Goal: Transaction & Acquisition: Book appointment/travel/reservation

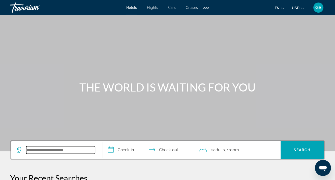
click at [40, 149] on input "Search hotel destination" at bounding box center [60, 150] width 69 height 8
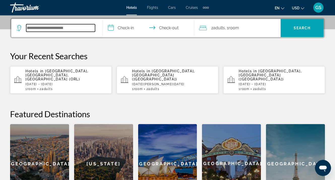
scroll to position [123, 0]
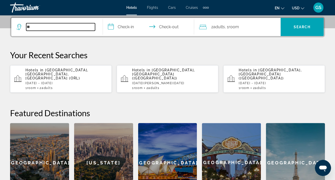
type input "*"
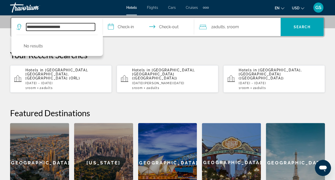
click at [32, 25] on input "**********" at bounding box center [60, 27] width 69 height 8
type input "**********"
drag, startPoint x: 78, startPoint y: 27, endPoint x: 26, endPoint y: 24, distance: 51.9
click at [26, 24] on input "**********" at bounding box center [60, 27] width 69 height 8
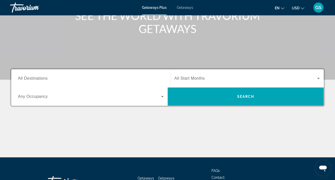
scroll to position [76, 0]
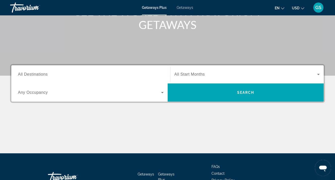
click at [30, 75] on span "All Destinations" at bounding box center [33, 74] width 30 height 4
click at [30, 75] on input "Destination All Destinations" at bounding box center [91, 75] width 146 height 6
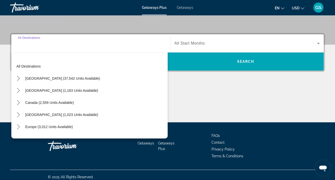
scroll to position [111, 0]
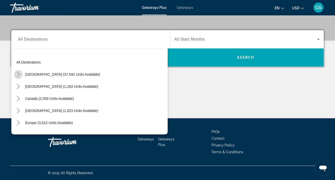
click at [18, 74] on icon "Toggle United States (37,542 units available) submenu" at bounding box center [18, 74] width 5 height 5
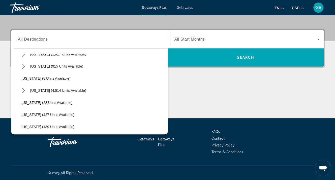
scroll to position [65, 0]
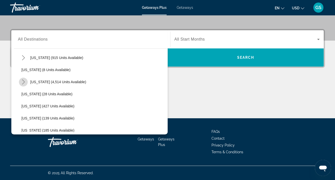
click at [23, 81] on icon "Toggle Florida (4,514 units available) submenu" at bounding box center [23, 81] width 5 height 5
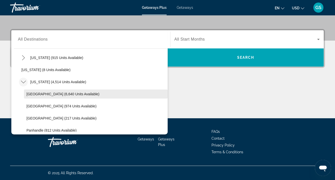
click at [43, 92] on span "[GEOGRAPHIC_DATA] (6,640 units available)" at bounding box center [62, 94] width 73 height 4
type input "**********"
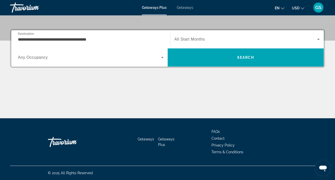
click at [31, 59] on span "Any Occupancy" at bounding box center [33, 57] width 30 height 4
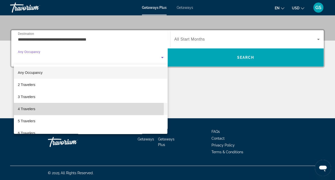
click at [31, 108] on span "4 Travelers" at bounding box center [26, 109] width 17 height 6
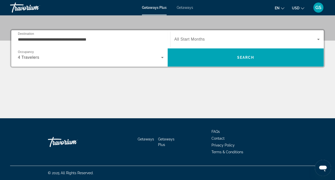
click at [194, 39] on span "All Start Months" at bounding box center [189, 39] width 30 height 4
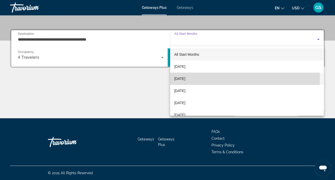
click at [184, 79] on span "[DATE]" at bounding box center [179, 79] width 11 height 6
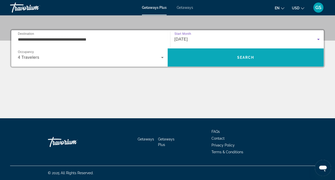
click at [245, 57] on span "Search" at bounding box center [245, 57] width 17 height 4
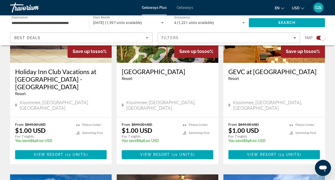
scroll to position [629, 0]
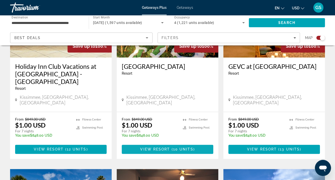
click at [159, 147] on span "View Resort" at bounding box center [155, 149] width 30 height 4
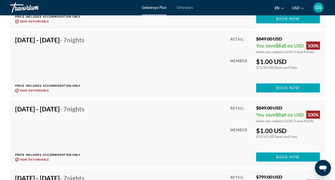
scroll to position [1133, 0]
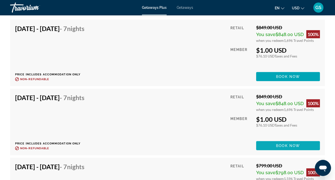
click at [278, 144] on span "Book now" at bounding box center [288, 146] width 24 height 4
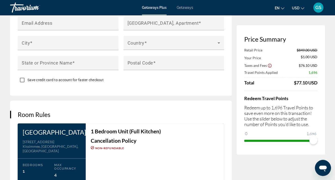
scroll to position [629, 0]
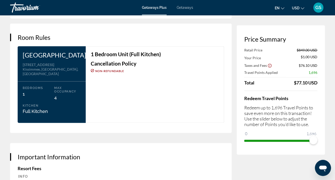
drag, startPoint x: 79, startPoint y: 52, endPoint x: 22, endPoint y: 55, distance: 57.2
click at [22, 55] on div "Calypso Cay Resort Address [STREET_ADDRESS] Bedrooms 1 Max Occupancy 4 Kitchen …" at bounding box center [52, 84] width 68 height 77
copy h3 "[GEOGRAPHIC_DATA]"
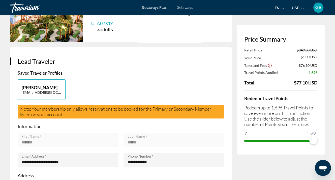
scroll to position [0, 0]
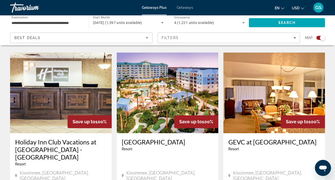
scroll to position [604, 0]
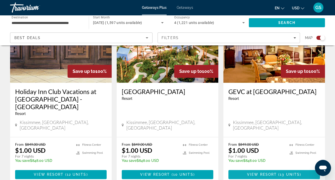
click at [289, 172] on span "13 units" at bounding box center [289, 174] width 20 height 4
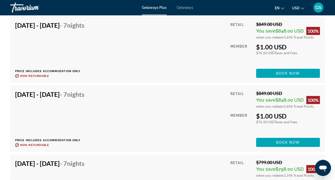
scroll to position [1133, 0]
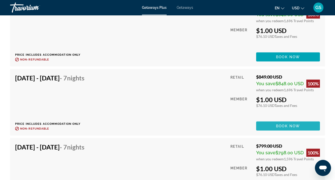
click at [278, 124] on span "Book now" at bounding box center [288, 126] width 24 height 4
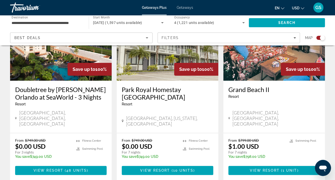
scroll to position [428, 0]
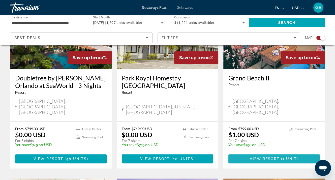
click at [273, 153] on span "Main content" at bounding box center [273, 159] width 91 height 12
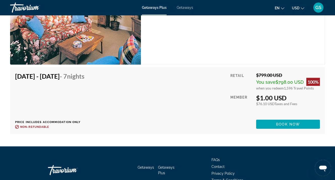
scroll to position [980, 0]
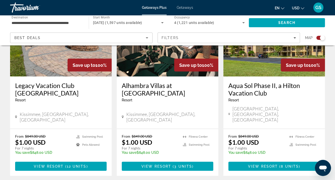
scroll to position [806, 0]
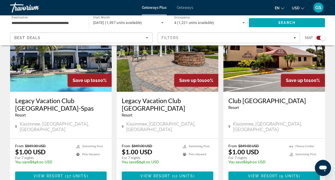
scroll to position [227, 0]
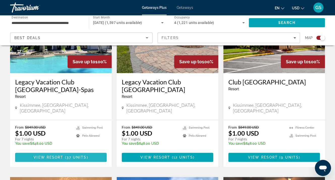
click at [52, 155] on span "View Resort" at bounding box center [48, 157] width 30 height 4
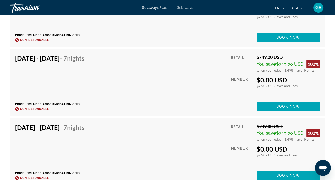
scroll to position [1410, 0]
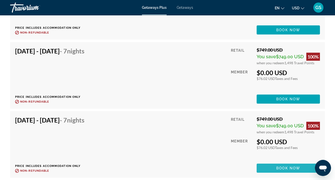
click at [282, 166] on span "Book now" at bounding box center [288, 168] width 24 height 4
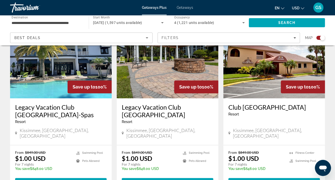
scroll to position [227, 0]
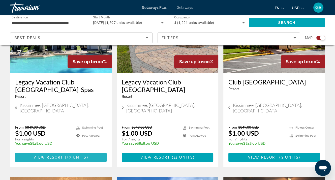
click at [55, 155] on span "View Resort" at bounding box center [48, 157] width 30 height 4
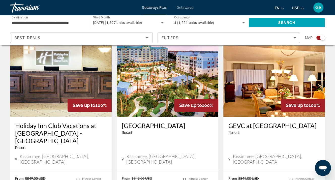
scroll to position [579, 0]
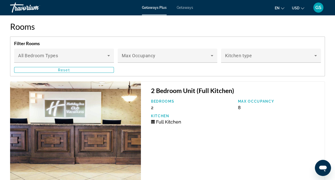
scroll to position [1083, 0]
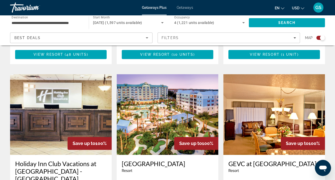
scroll to position [529, 0]
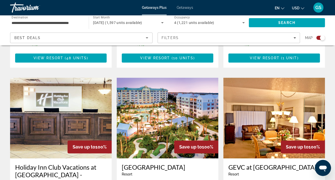
click at [273, 121] on img "Main content" at bounding box center [273, 118] width 101 height 81
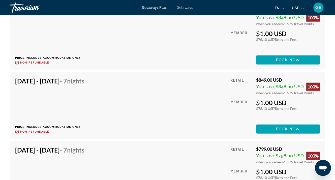
scroll to position [1133, 0]
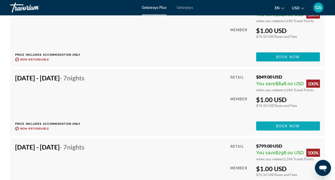
click at [276, 126] on span "Book now" at bounding box center [288, 126] width 24 height 4
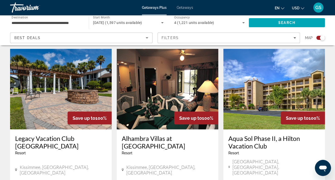
scroll to position [781, 0]
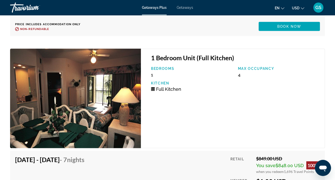
scroll to position [1209, 0]
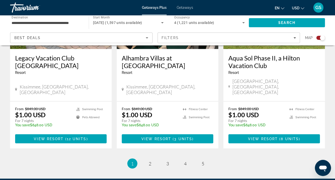
scroll to position [831, 0]
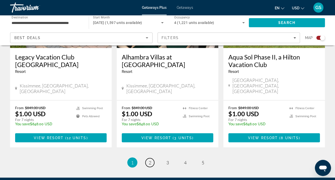
click at [147, 158] on link "page 2" at bounding box center [149, 162] width 9 height 9
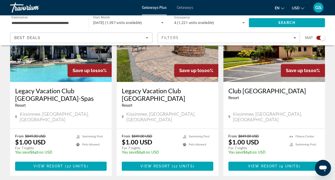
scroll to position [227, 0]
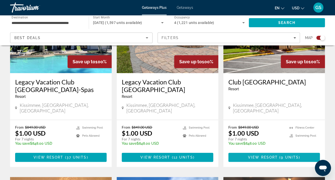
click at [267, 155] on span "View Resort" at bounding box center [263, 157] width 30 height 4
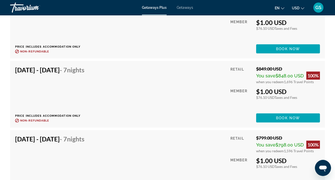
scroll to position [1259, 0]
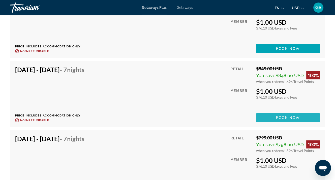
click at [288, 120] on span "Book now" at bounding box center [288, 118] width 24 height 4
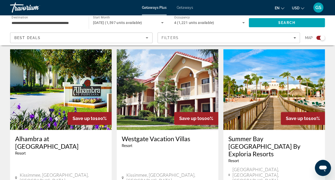
scroll to position [559, 0]
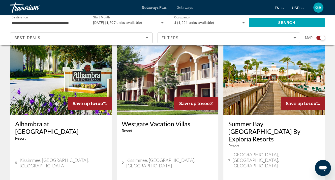
click at [62, 92] on img "Main content" at bounding box center [60, 74] width 101 height 81
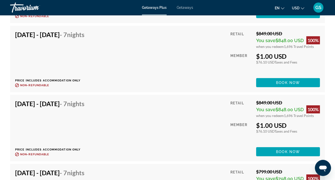
scroll to position [1284, 0]
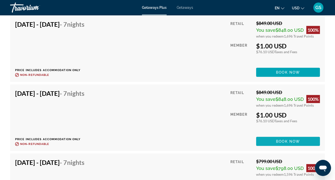
click at [289, 142] on span "Main content" at bounding box center [288, 141] width 64 height 12
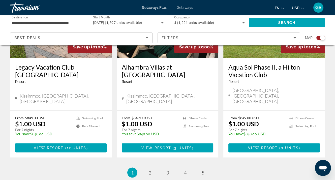
scroll to position [851, 0]
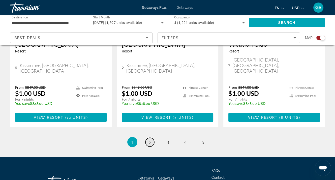
click at [151, 139] on span "2" at bounding box center [150, 142] width 3 height 6
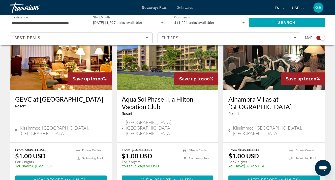
scroll to position [403, 0]
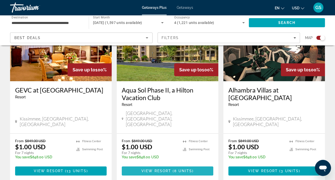
click at [164, 169] on span "View Resort" at bounding box center [156, 171] width 30 height 4
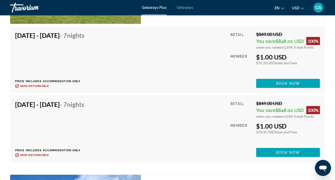
scroll to position [1083, 0]
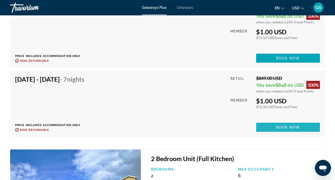
click at [278, 125] on span "Book now" at bounding box center [288, 127] width 24 height 4
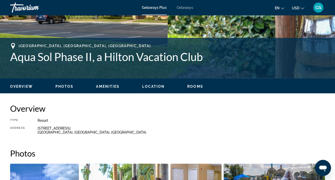
scroll to position [252, 0]
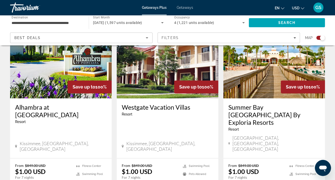
scroll to position [584, 0]
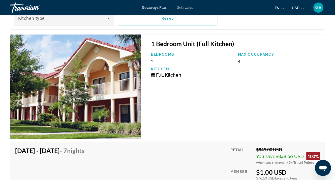
scroll to position [1014, 0]
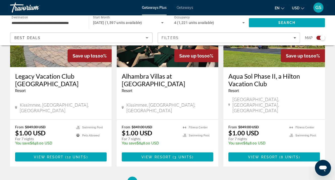
scroll to position [851, 0]
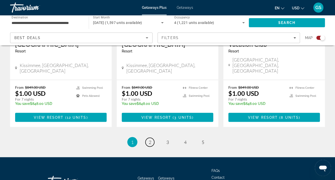
click at [151, 139] on span "2" at bounding box center [150, 142] width 3 height 6
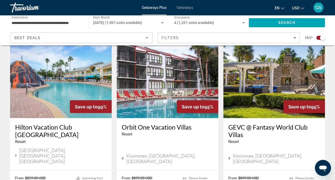
scroll to position [781, 0]
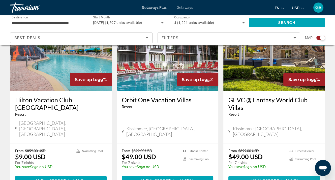
click at [263, 178] on span "View Resort" at bounding box center [264, 180] width 30 height 4
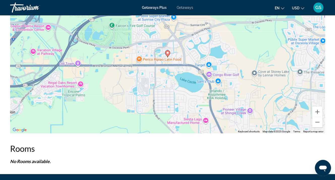
scroll to position [886, 0]
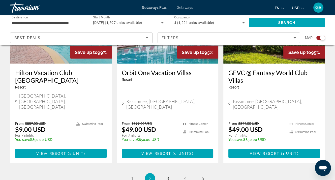
scroll to position [836, 0]
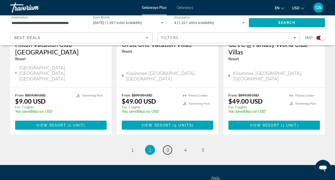
click at [166, 147] on span "3" at bounding box center [167, 150] width 3 height 6
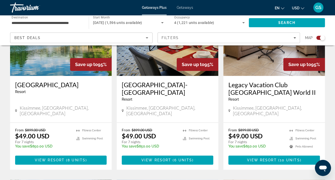
scroll to position [227, 0]
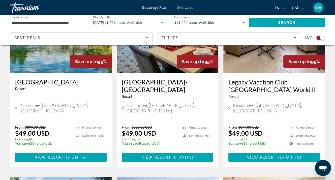
click at [57, 155] on span "View Resort" at bounding box center [50, 157] width 30 height 4
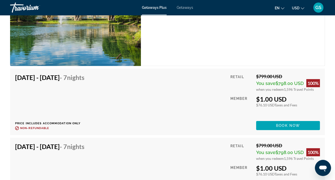
scroll to position [1360, 0]
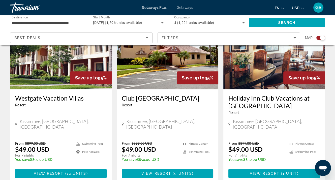
scroll to position [403, 0]
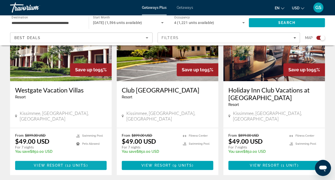
click at [69, 163] on span "12 units" at bounding box center [77, 165] width 20 height 4
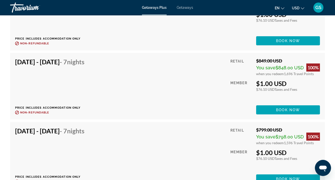
scroll to position [1209, 0]
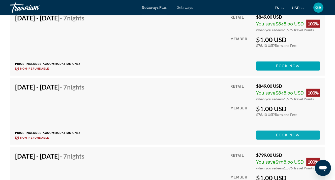
click at [297, 133] on span "Book now" at bounding box center [288, 135] width 24 height 4
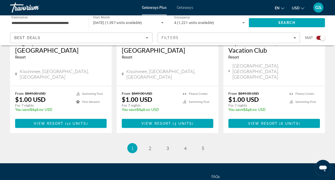
scroll to position [851, 0]
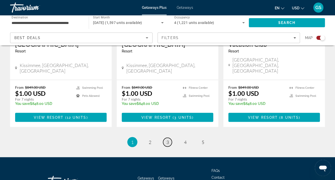
click at [168, 139] on span "3" at bounding box center [167, 142] width 3 height 6
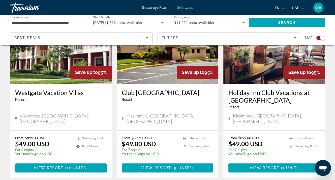
scroll to position [408, 0]
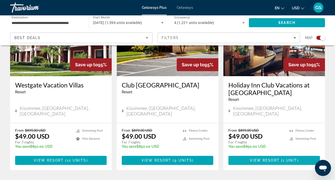
click at [271, 158] on span "View Resort" at bounding box center [264, 160] width 30 height 4
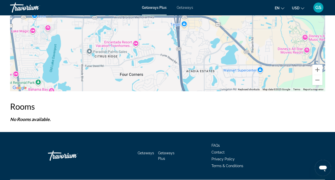
scroll to position [963, 0]
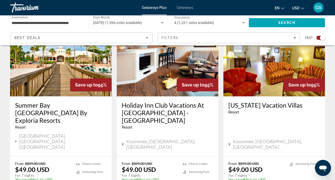
scroll to position [584, 0]
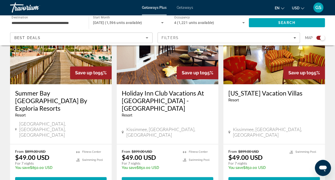
click at [155, 179] on span "View Resort" at bounding box center [156, 181] width 30 height 4
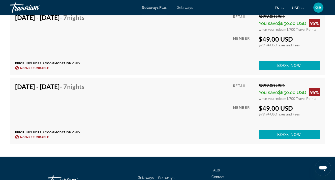
scroll to position [1232, 0]
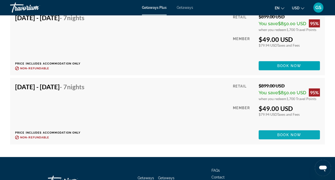
click at [295, 133] on span "Book now" at bounding box center [289, 135] width 24 height 4
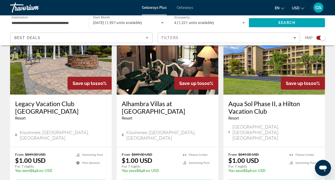
scroll to position [851, 0]
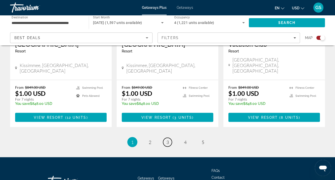
click at [168, 139] on span "3" at bounding box center [167, 142] width 3 height 6
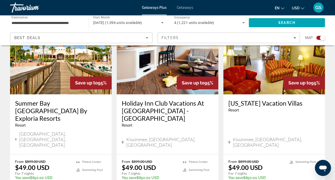
scroll to position [604, 0]
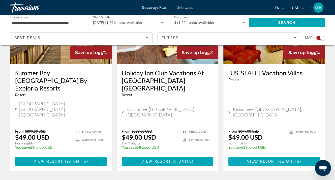
click at [265, 159] on span "View Resort" at bounding box center [262, 161] width 30 height 4
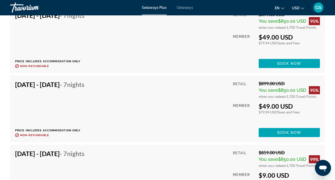
scroll to position [1158, 0]
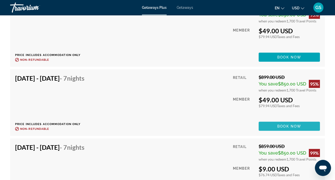
click at [276, 125] on span "Main content" at bounding box center [288, 126] width 61 height 12
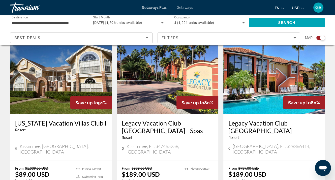
scroll to position [760, 0]
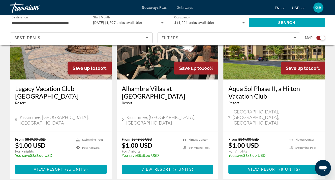
scroll to position [851, 0]
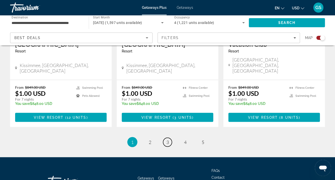
click at [168, 139] on span "3" at bounding box center [167, 142] width 3 height 6
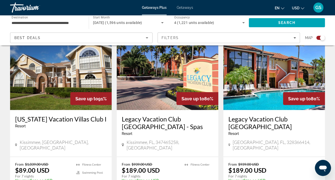
scroll to position [786, 0]
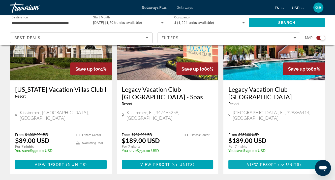
click at [263, 162] on span "View Resort" at bounding box center [262, 164] width 30 height 4
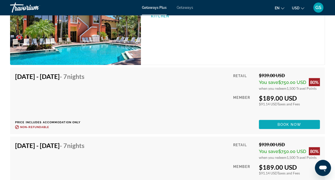
scroll to position [1183, 0]
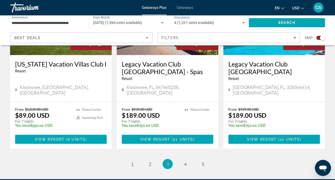
scroll to position [811, 0]
click at [186, 161] on span "4" at bounding box center [185, 164] width 3 height 6
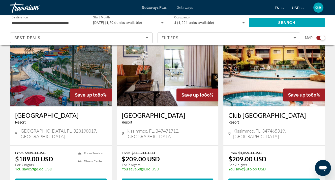
scroll to position [201, 0]
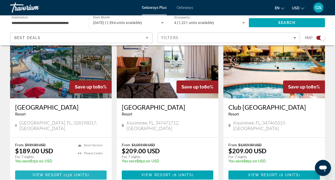
click at [50, 173] on span "View Resort" at bounding box center [47, 175] width 30 height 4
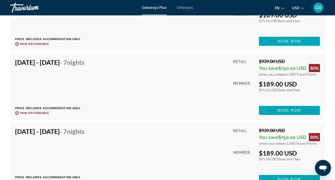
scroll to position [1435, 0]
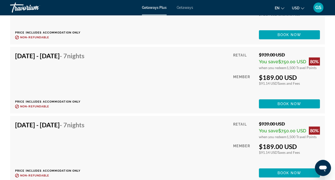
click at [283, 104] on span "Book now" at bounding box center [289, 104] width 24 height 4
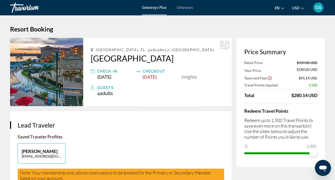
click at [66, 25] on h1 "Resort Booking" at bounding box center [167, 29] width 314 height 8
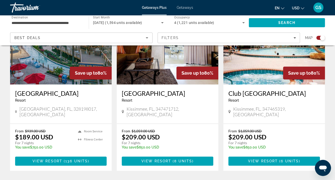
scroll to position [224, 0]
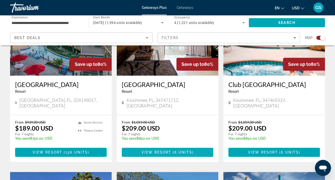
click at [167, 150] on span "View Resort" at bounding box center [156, 152] width 30 height 4
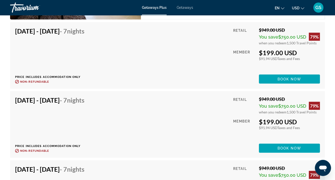
scroll to position [957, 0]
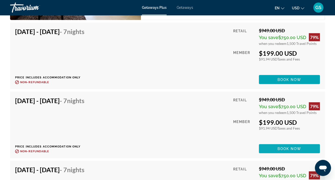
click at [285, 148] on span "Book now" at bounding box center [289, 149] width 24 height 4
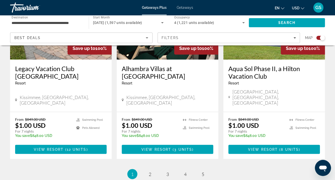
scroll to position [851, 0]
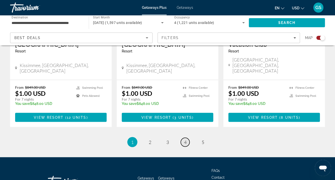
click at [186, 139] on span "4" at bounding box center [185, 142] width 3 height 6
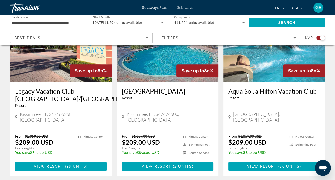
scroll to position [403, 0]
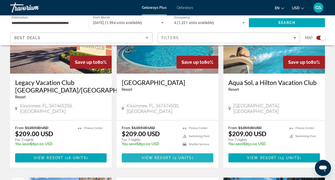
click at [170, 156] on span "View Resort" at bounding box center [156, 158] width 30 height 4
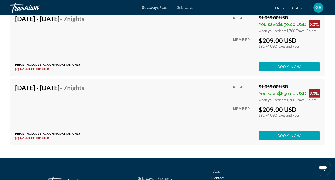
scroll to position [1058, 0]
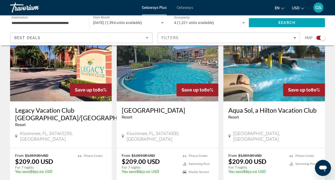
scroll to position [400, 0]
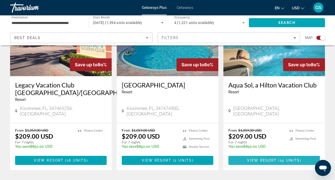
click at [281, 158] on span "15 units" at bounding box center [289, 160] width 20 height 4
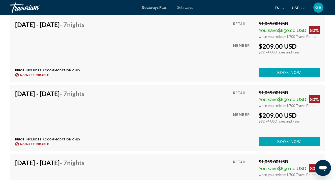
scroll to position [1133, 0]
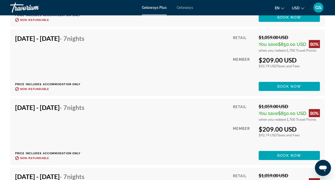
click at [282, 152] on span "Main content" at bounding box center [288, 155] width 61 height 12
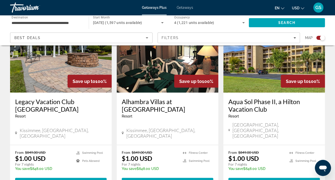
scroll to position [851, 0]
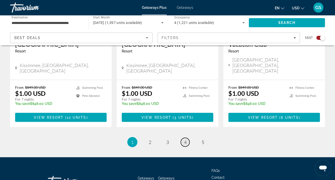
click at [184, 139] on span "4" at bounding box center [185, 142] width 3 height 6
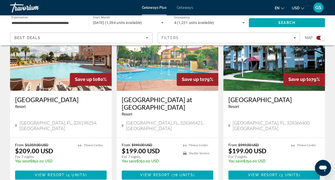
scroll to position [579, 0]
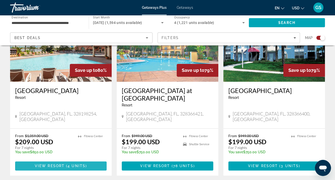
click at [55, 164] on span "View Resort" at bounding box center [50, 166] width 30 height 4
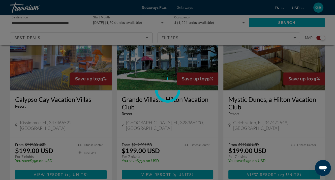
scroll to position [755, 0]
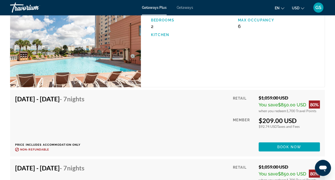
scroll to position [906, 0]
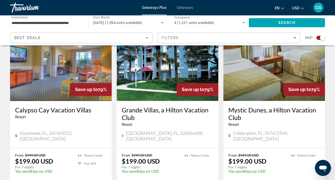
scroll to position [753, 0]
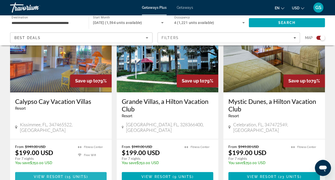
click at [53, 174] on span "View Resort" at bounding box center [49, 176] width 30 height 4
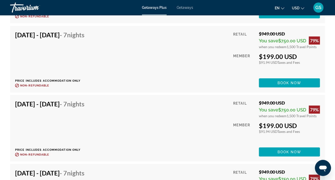
scroll to position [1108, 0]
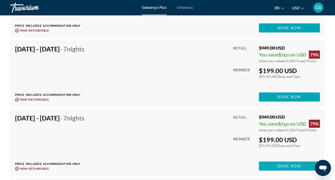
click at [288, 164] on span "Book now" at bounding box center [289, 166] width 24 height 4
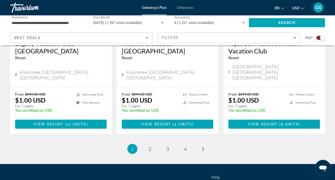
scroll to position [851, 0]
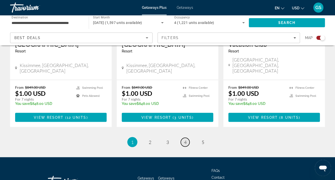
click at [186, 138] on link "page 4" at bounding box center [185, 142] width 9 height 9
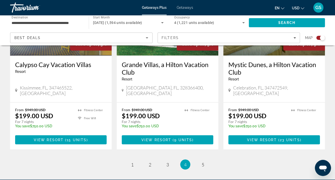
scroll to position [828, 0]
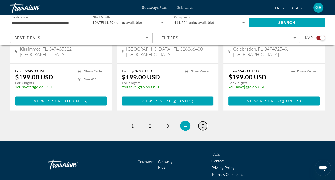
click at [202, 123] on span "5" at bounding box center [202, 126] width 3 height 6
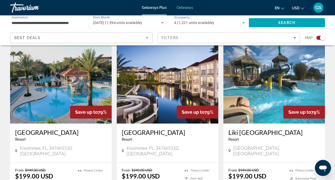
scroll to position [227, 0]
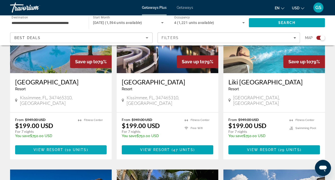
click at [50, 148] on span "View Resort" at bounding box center [48, 150] width 30 height 4
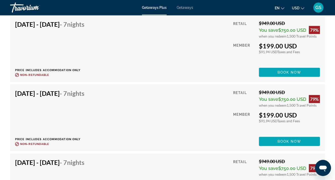
scroll to position [1309, 0]
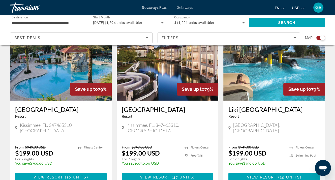
scroll to position [227, 0]
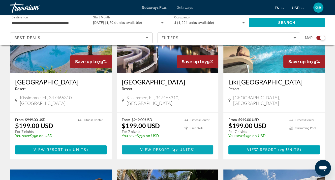
click at [164, 148] on span "View Resort" at bounding box center [155, 150] width 30 height 4
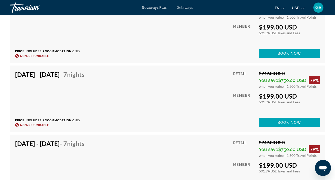
scroll to position [1309, 0]
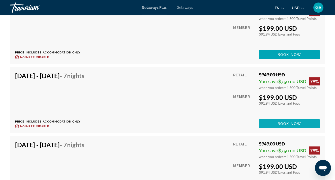
click at [276, 122] on span "Main content" at bounding box center [289, 124] width 61 height 12
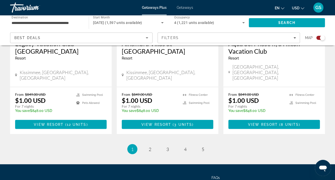
scroll to position [851, 0]
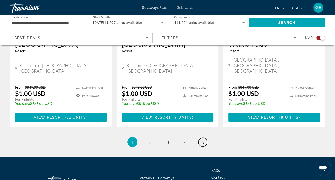
click at [200, 138] on link "page 5" at bounding box center [202, 142] width 9 height 9
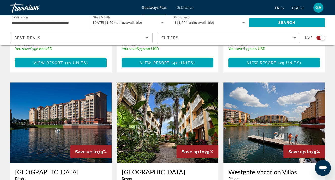
scroll to position [383, 0]
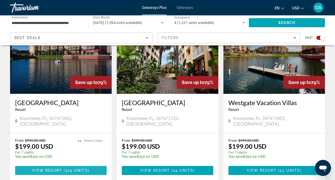
click at [61, 168] on span "View Resort" at bounding box center [47, 170] width 30 height 4
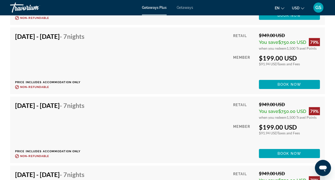
scroll to position [1385, 0]
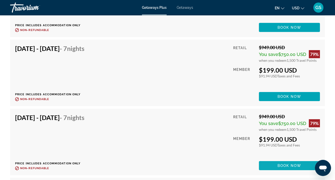
click at [281, 163] on span "Book now" at bounding box center [289, 165] width 24 height 4
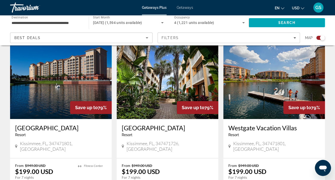
scroll to position [383, 0]
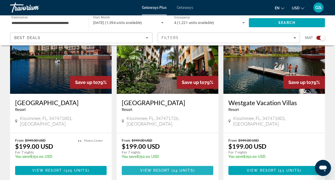
click at [170, 168] on span "Main content" at bounding box center [171, 170] width 2 height 4
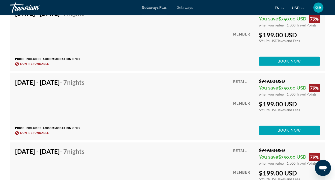
scroll to position [1309, 0]
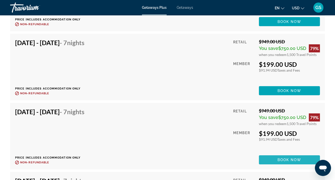
click at [301, 163] on span "Main content" at bounding box center [289, 160] width 61 height 12
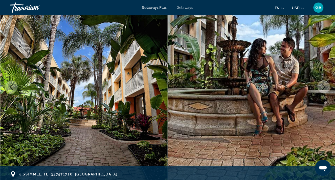
scroll to position [101, 0]
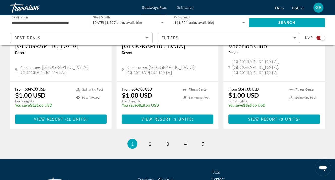
scroll to position [851, 0]
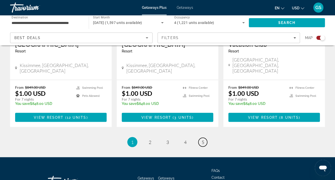
click at [204, 138] on link "page 5" at bounding box center [202, 142] width 9 height 9
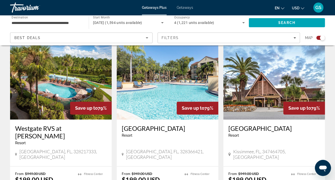
scroll to position [559, 0]
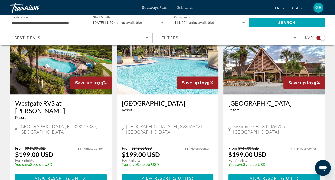
click at [262, 176] on span "View Resort" at bounding box center [264, 178] width 30 height 4
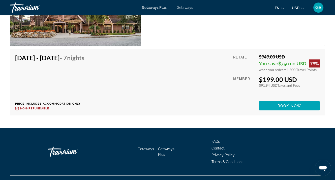
scroll to position [978, 0]
